Goal: Task Accomplishment & Management: Manage account settings

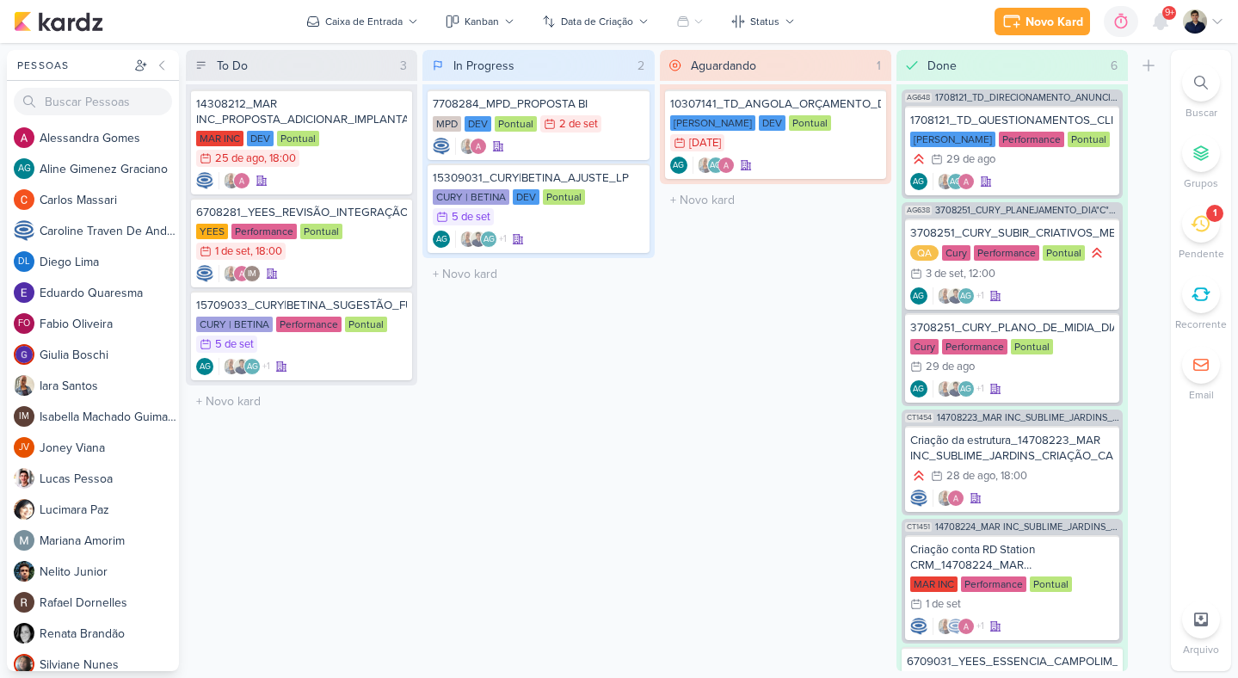
click at [1204, 217] on icon at bounding box center [1200, 224] width 19 height 16
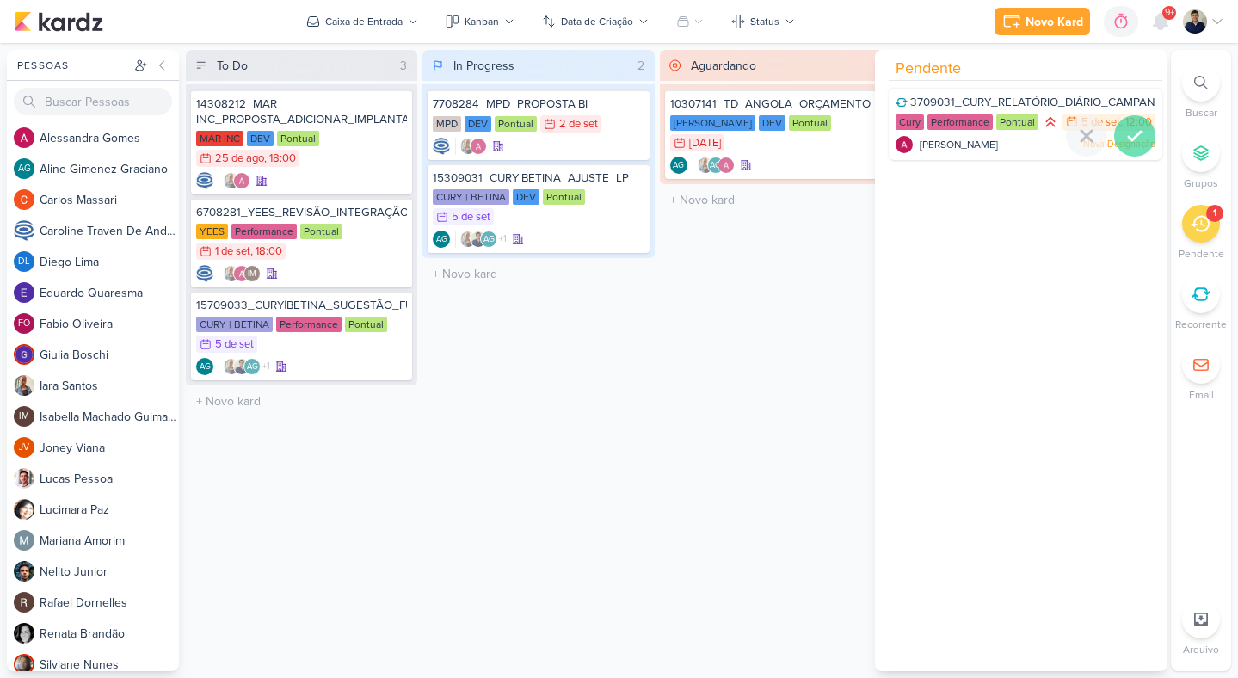
click at [1133, 146] on icon at bounding box center [1135, 136] width 21 height 21
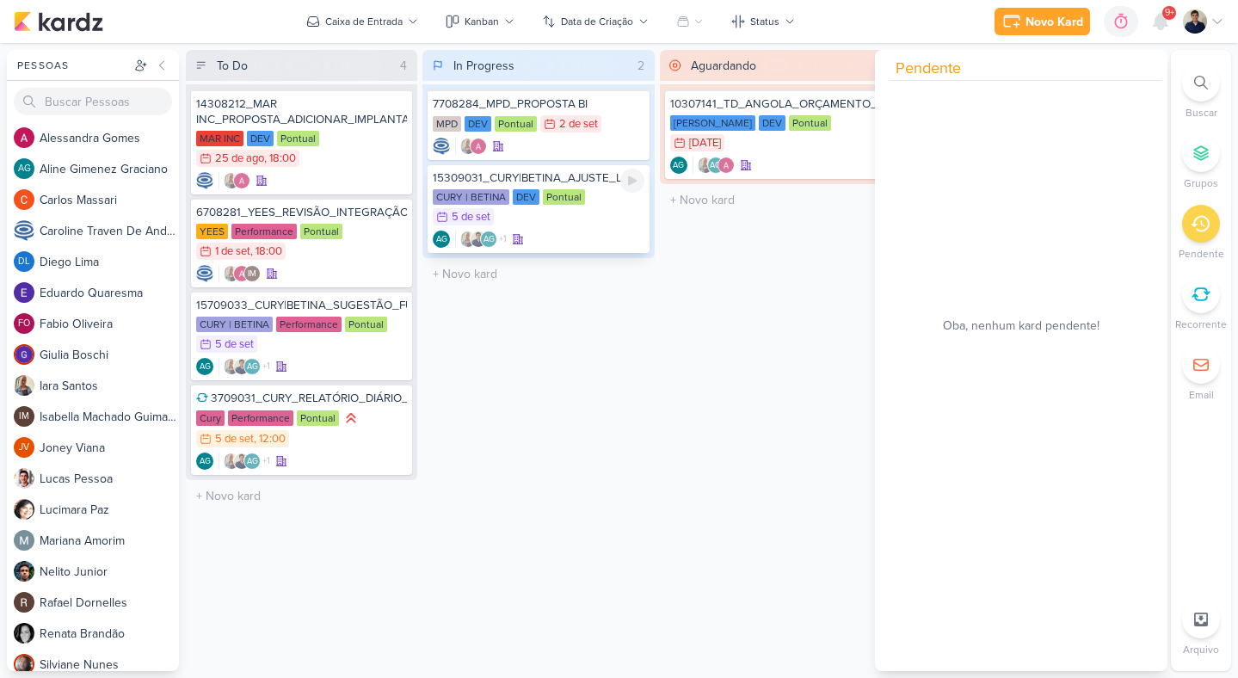
click at [566, 232] on div "AG +1 AG" at bounding box center [538, 239] width 211 height 17
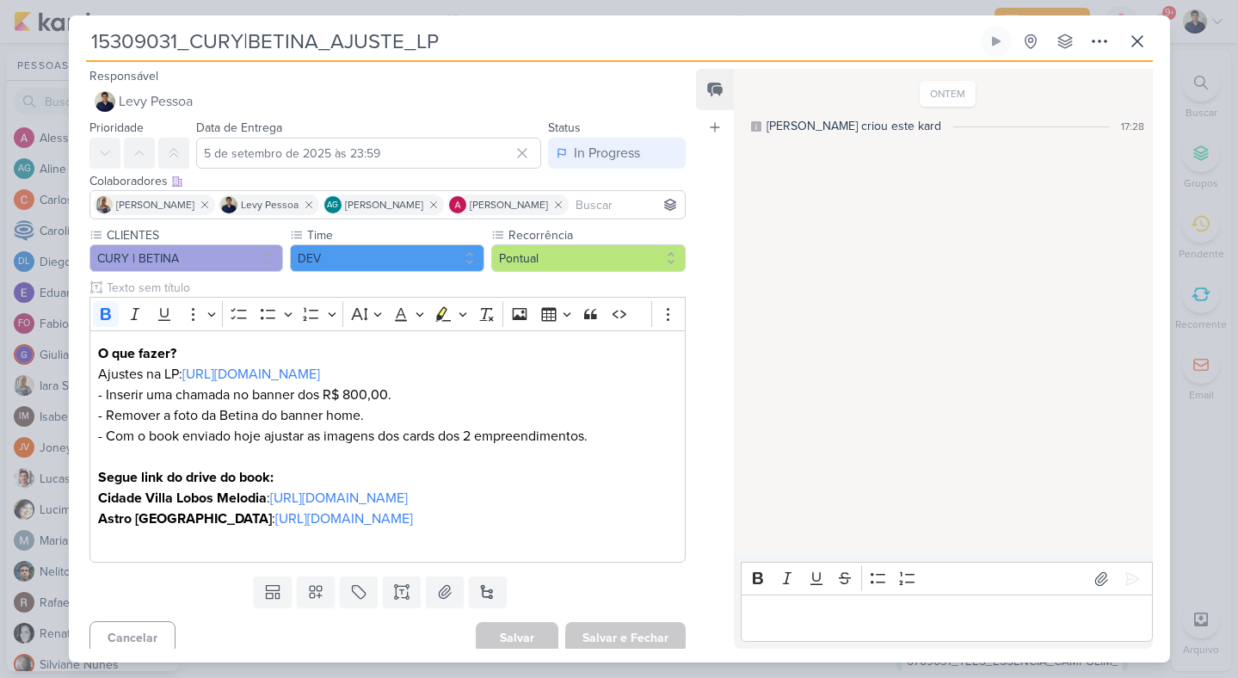
click at [824, 609] on p "Editor editing area: main" at bounding box center [946, 618] width 393 height 21
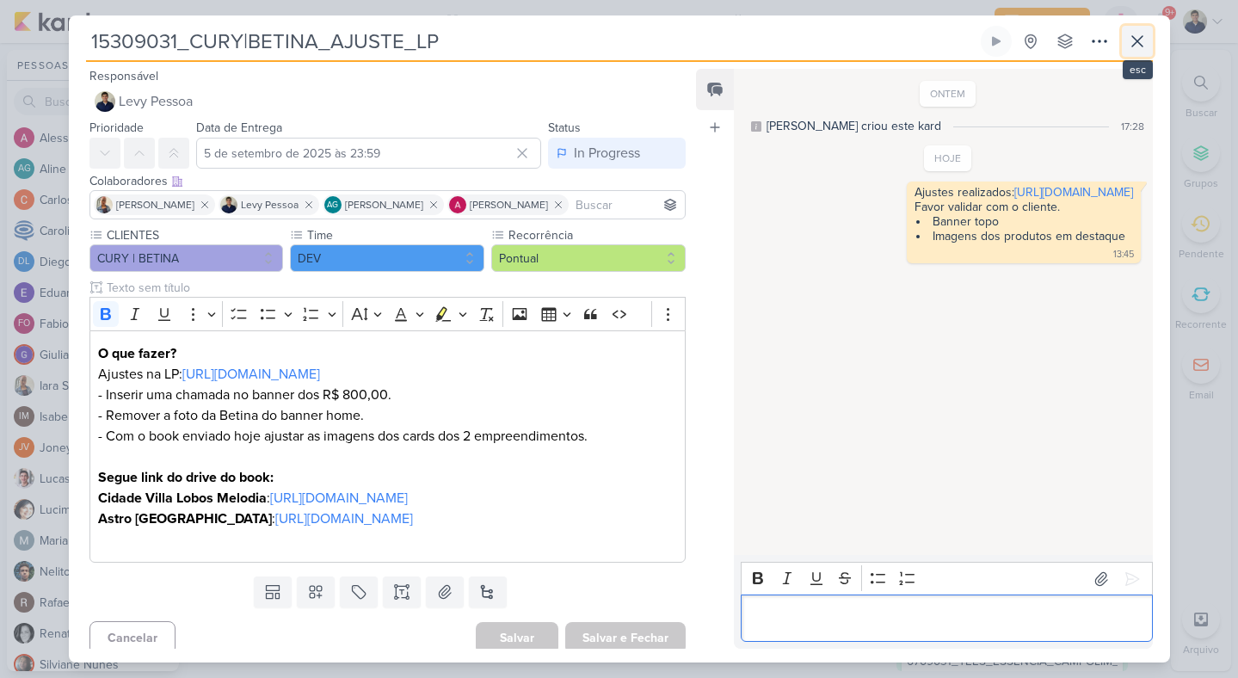
click at [1134, 39] on icon at bounding box center [1137, 41] width 10 height 10
